Goal: Browse casually

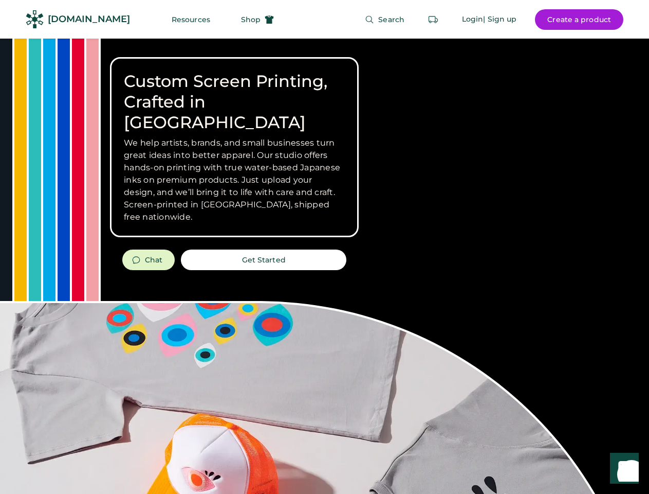
click at [324, 247] on div "Custom Screen Printing, Crafted in [GEOGRAPHIC_DATA] We help artists, brands, a…" at bounding box center [324, 365] width 649 height 653
click at [324, 266] on div "Custom Screen Printing, Crafted in [GEOGRAPHIC_DATA] We help artists, brands, a…" at bounding box center [324, 365] width 649 height 653
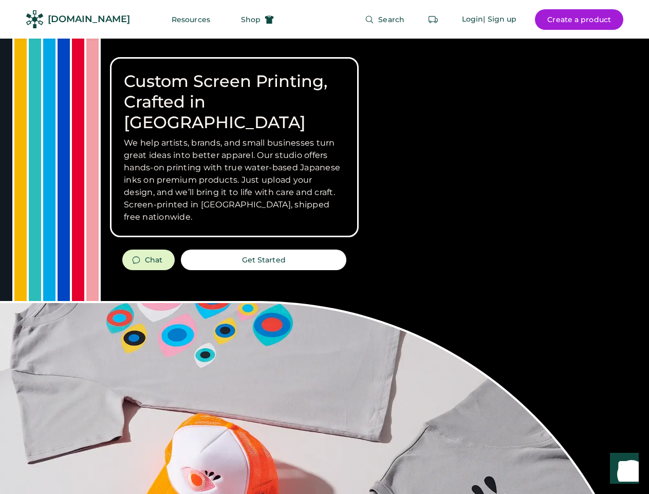
click at [324, 266] on div "Custom Screen Printing, Crafted in [GEOGRAPHIC_DATA] We help artists, brands, a…" at bounding box center [324, 365] width 649 height 653
click at [234, 147] on h3 "We help artists, brands, and small businesses turn great ideas into better appa…" at bounding box center [234, 180] width 221 height 86
click at [234, 137] on h3 "We help artists, brands, and small businesses turn great ideas into better appa…" at bounding box center [234, 180] width 221 height 86
click at [234, 92] on h1 "Custom Screen Printing, Crafted in [GEOGRAPHIC_DATA]" at bounding box center [234, 102] width 221 height 62
